Goal: Transaction & Acquisition: Purchase product/service

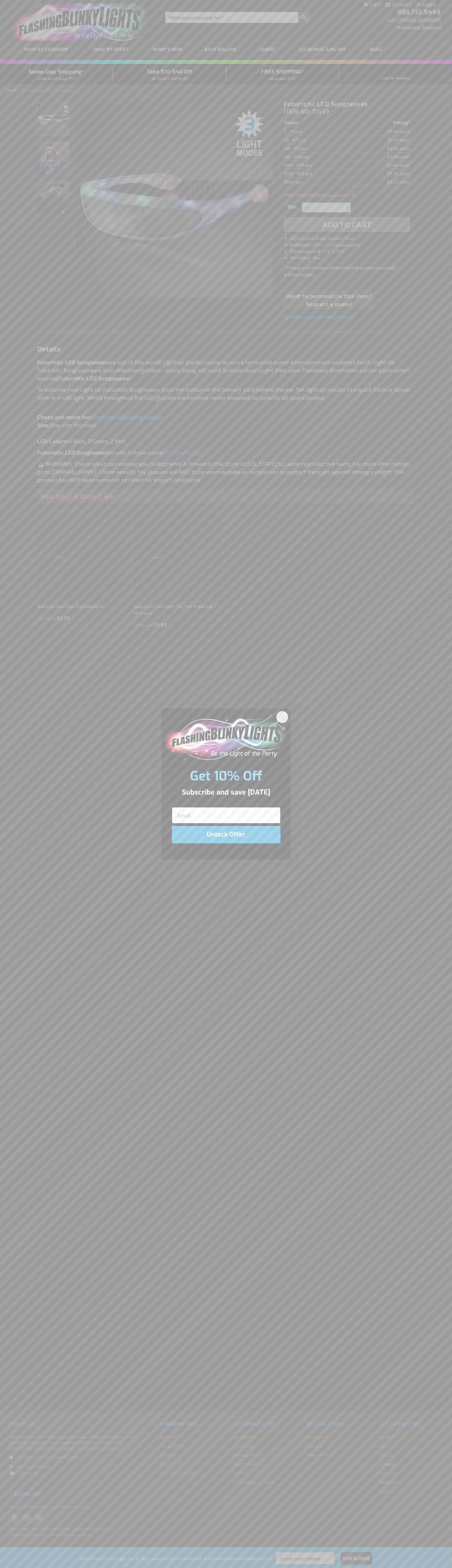
click at [282, 716] on icon "Close dialog" at bounding box center [281, 716] width 4 height 4
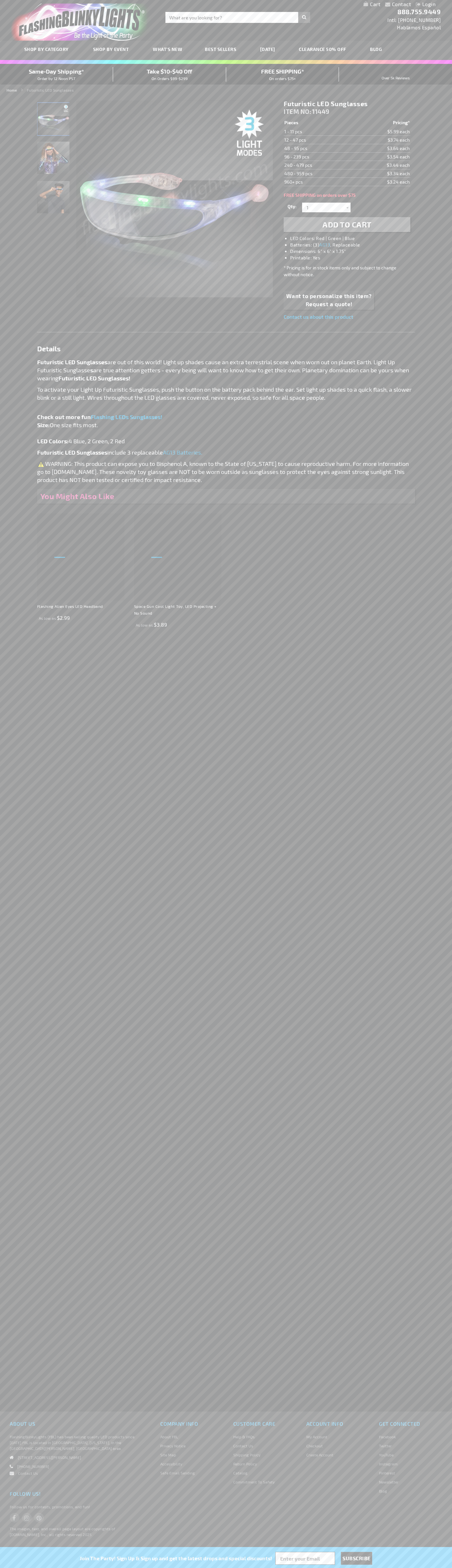
click at [353, 239] on li "LED Colors: Red | Green | Blue" at bounding box center [353, 238] width 126 height 7
click at [347, 225] on span "Add to Cart" at bounding box center [347, 224] width 49 height 9
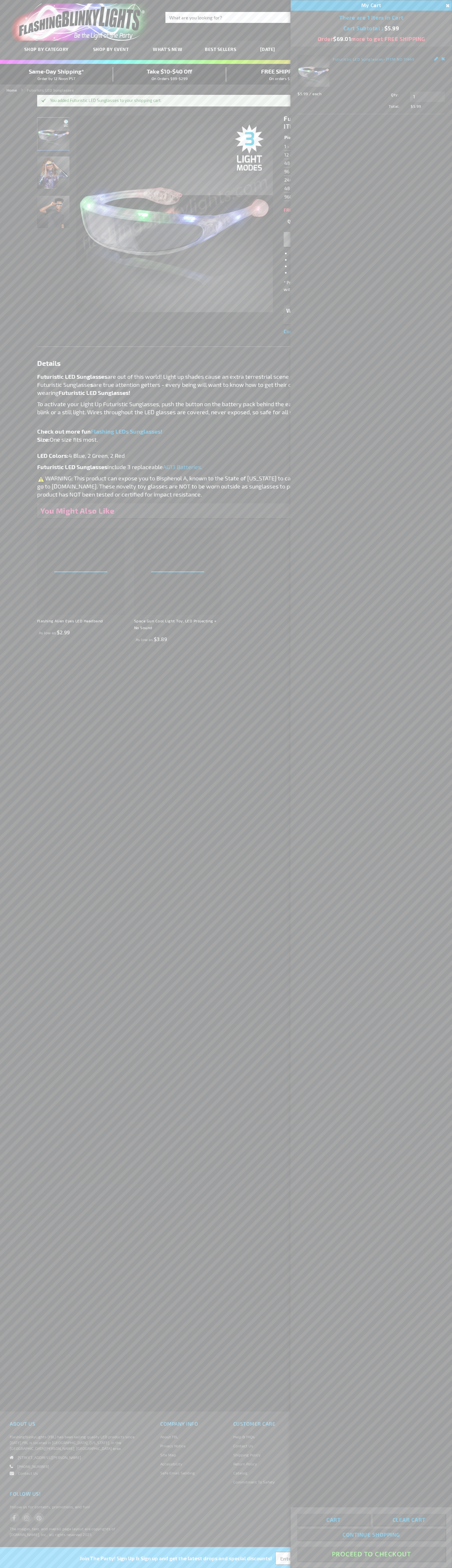
click at [371, 1554] on button "Proceed To Checkout" at bounding box center [371, 1554] width 148 height 15
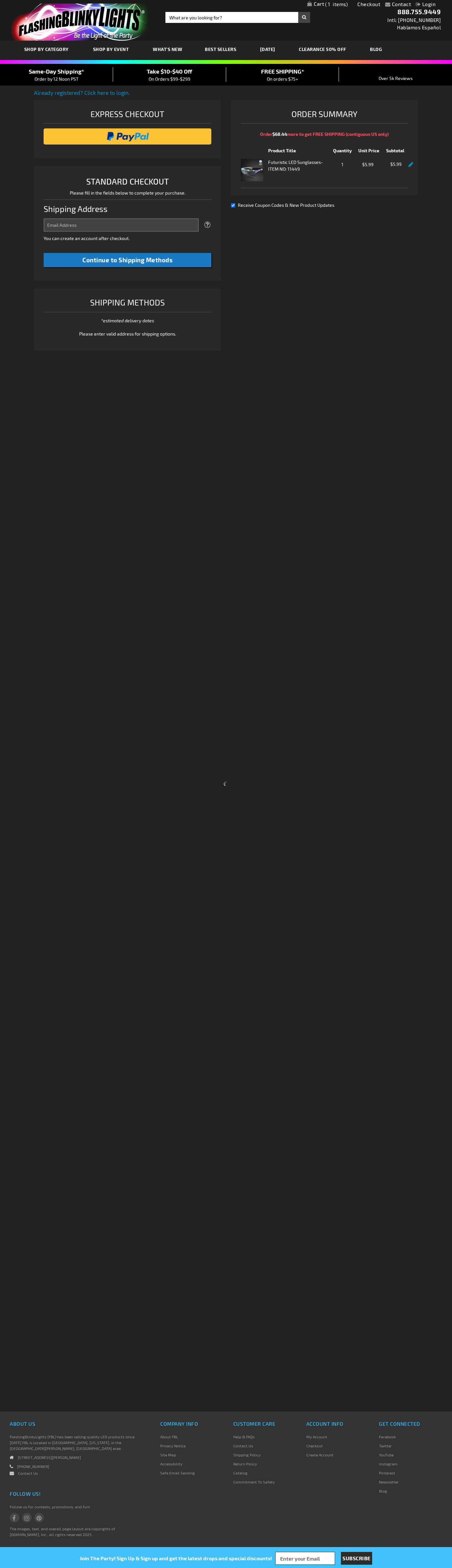
select select "US"
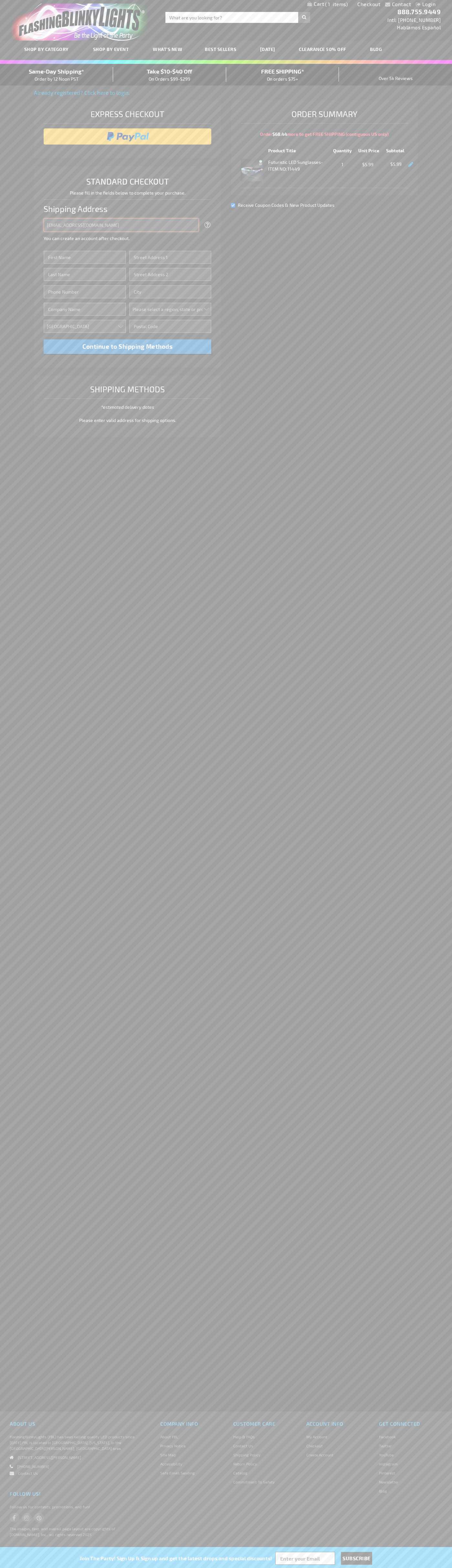
type input "johnsmith005@storebotmail.joonix.net"
type input "John"
type input "201 Colorado St"
type input "First floor"
type input "austin"
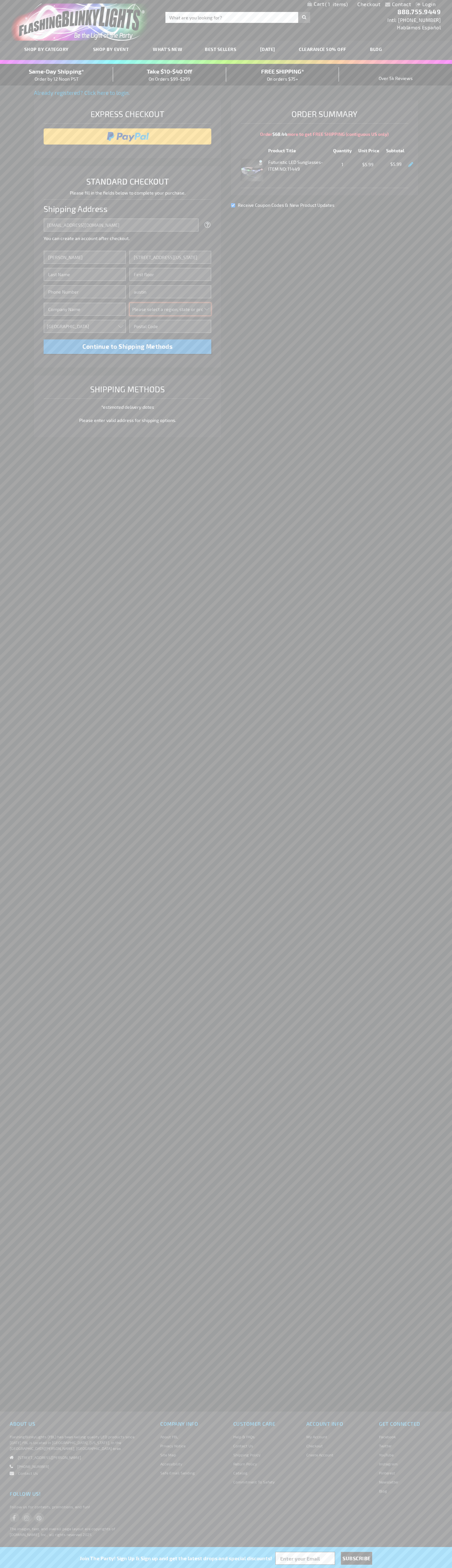
select select "57"
type input "78701"
type input "Smith"
type input "6502530000"
type input "John Smith"
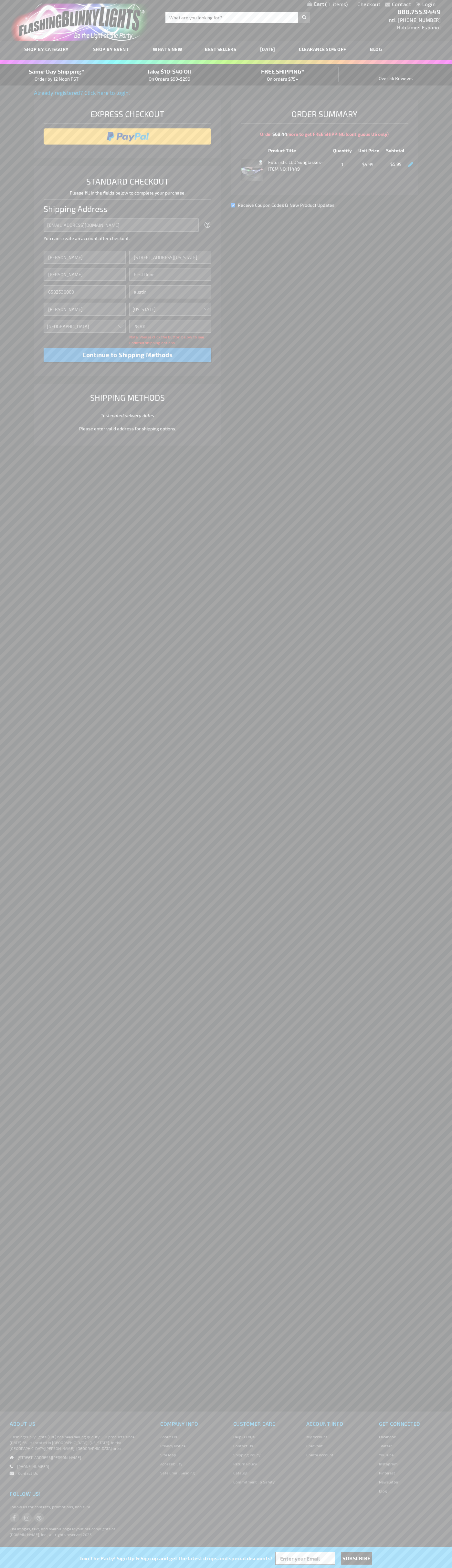
click at [57, 75] on div "Same-Day Shipping* Order by 12 Noon PST" at bounding box center [57, 74] width 113 height 15
click at [127, 136] on input "image" at bounding box center [127, 136] width 161 height 13
